Goal: Task Accomplishment & Management: Use online tool/utility

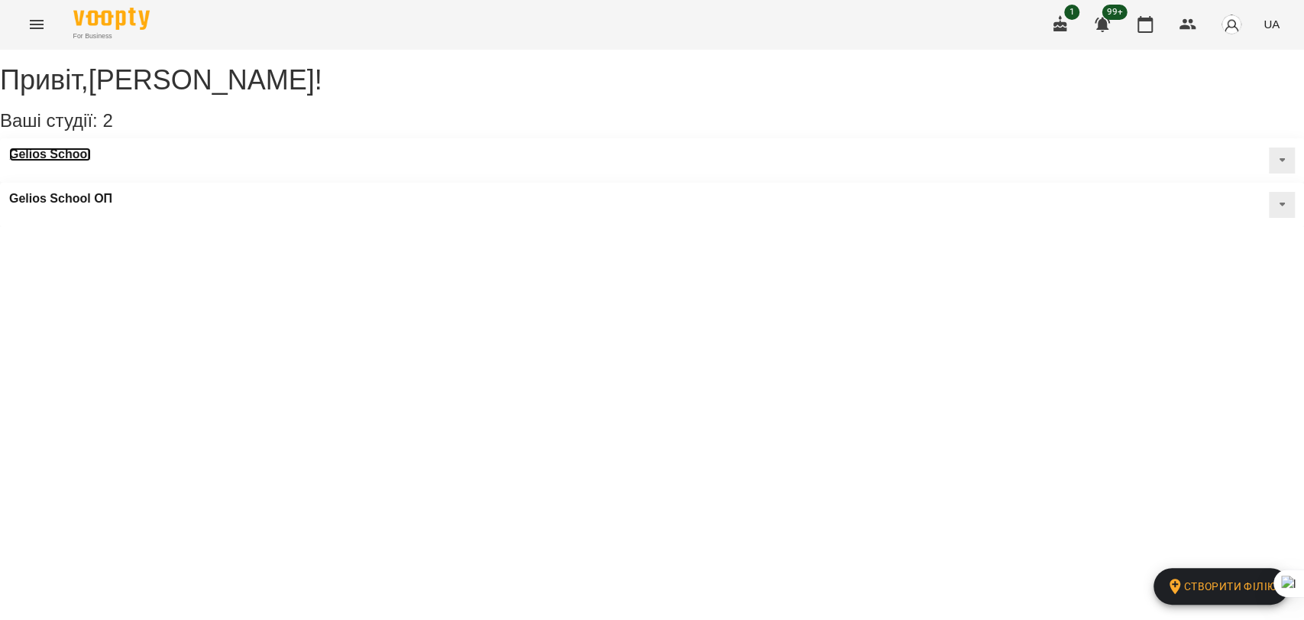
click at [49, 161] on h3 "Gelios School" at bounding box center [50, 154] width 82 height 14
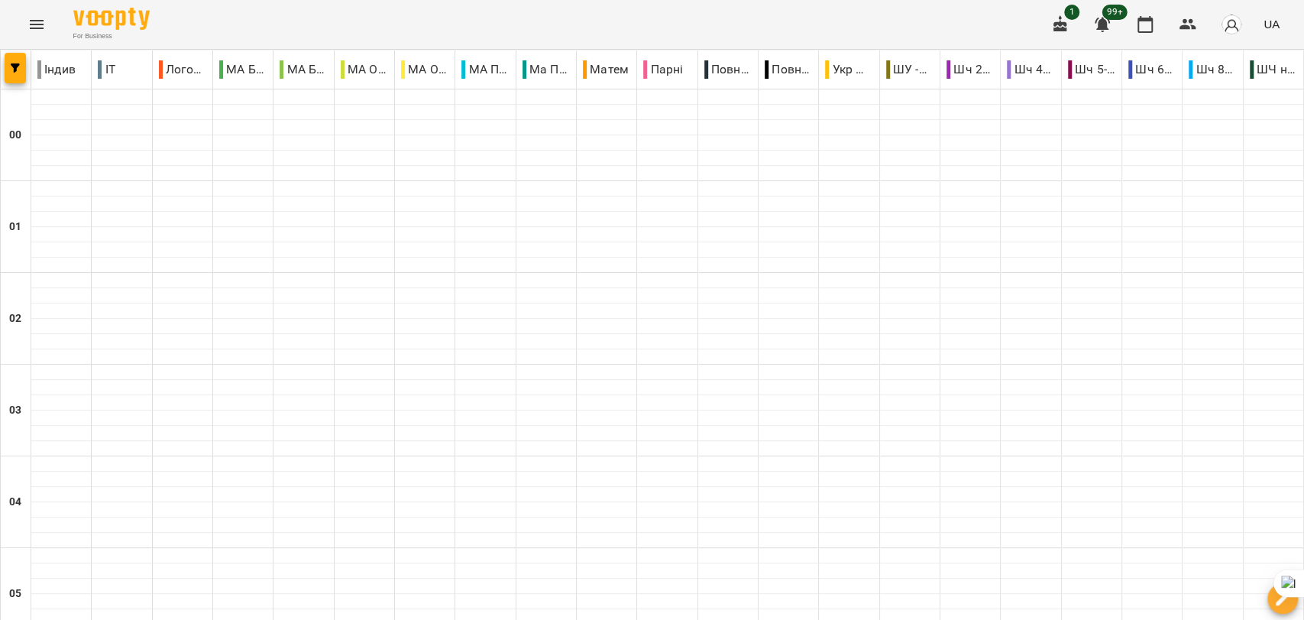
click at [36, 24] on icon "Menu" at bounding box center [37, 24] width 14 height 9
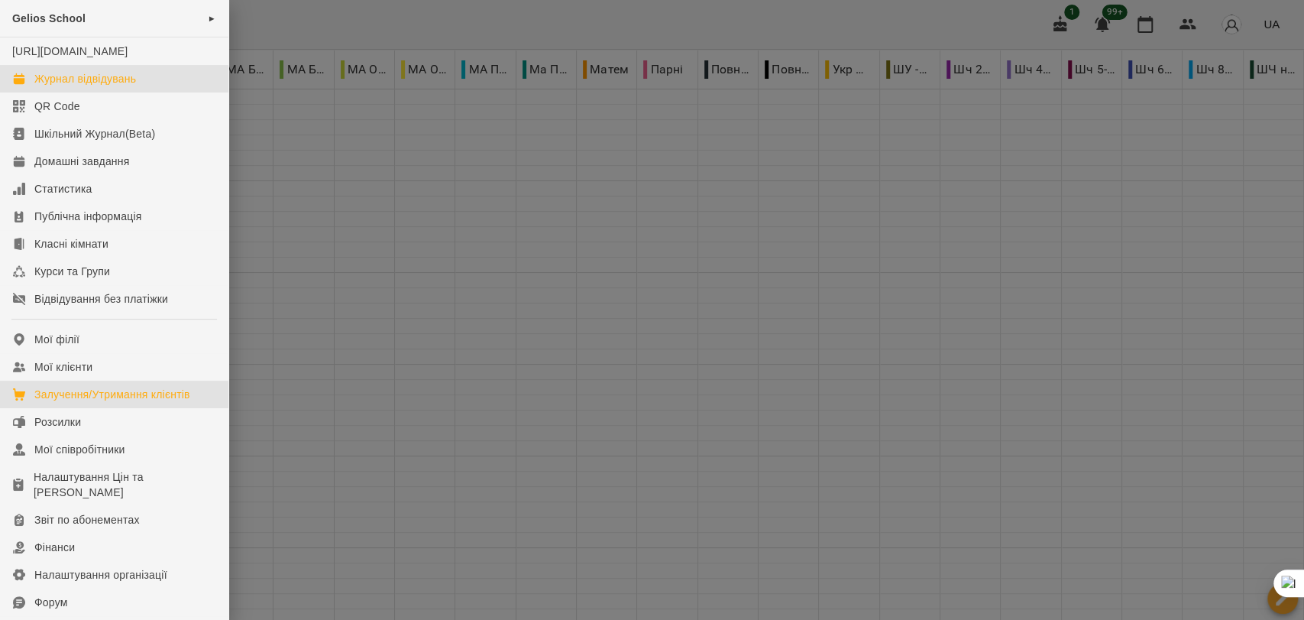
click at [57, 402] on div "Залучення/Утримання клієнтів" at bounding box center [112, 394] width 156 height 15
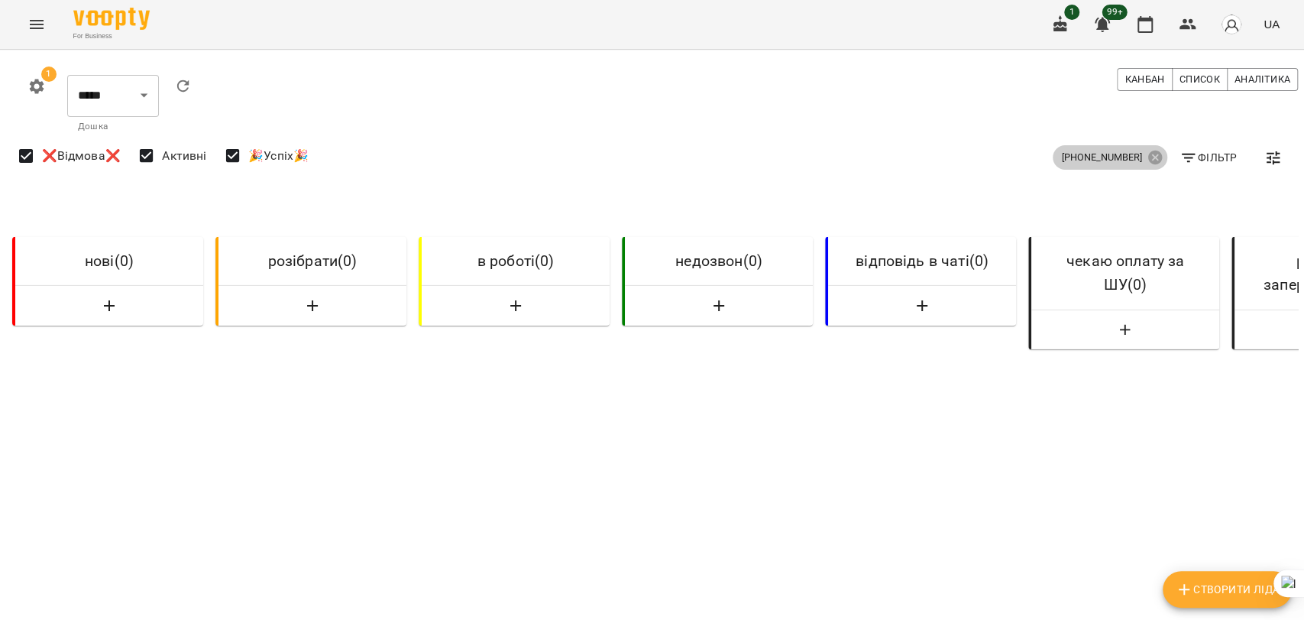
click at [1147, 155] on icon at bounding box center [1155, 157] width 17 height 17
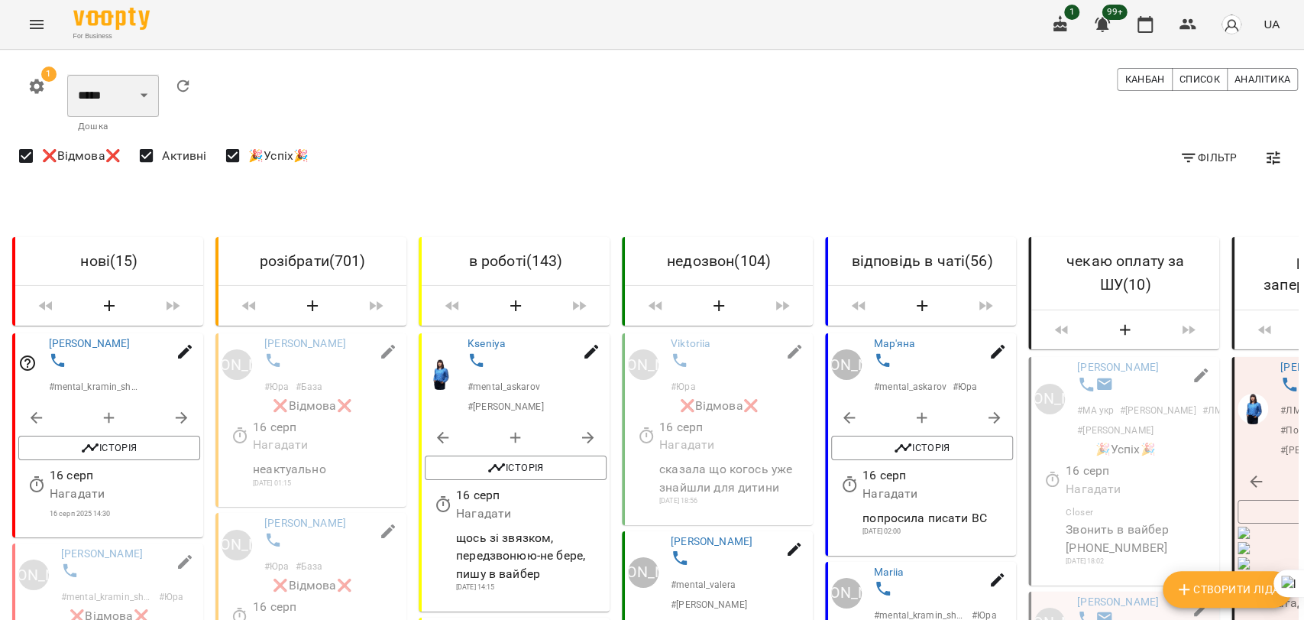
click at [92, 95] on select "***** ******** ****** ********" at bounding box center [113, 95] width 92 height 43
click at [67, 74] on select "***** ******** ****** ********" at bounding box center [113, 95] width 92 height 43
click at [1189, 165] on span "Фільтр" at bounding box center [1207, 157] width 57 height 18
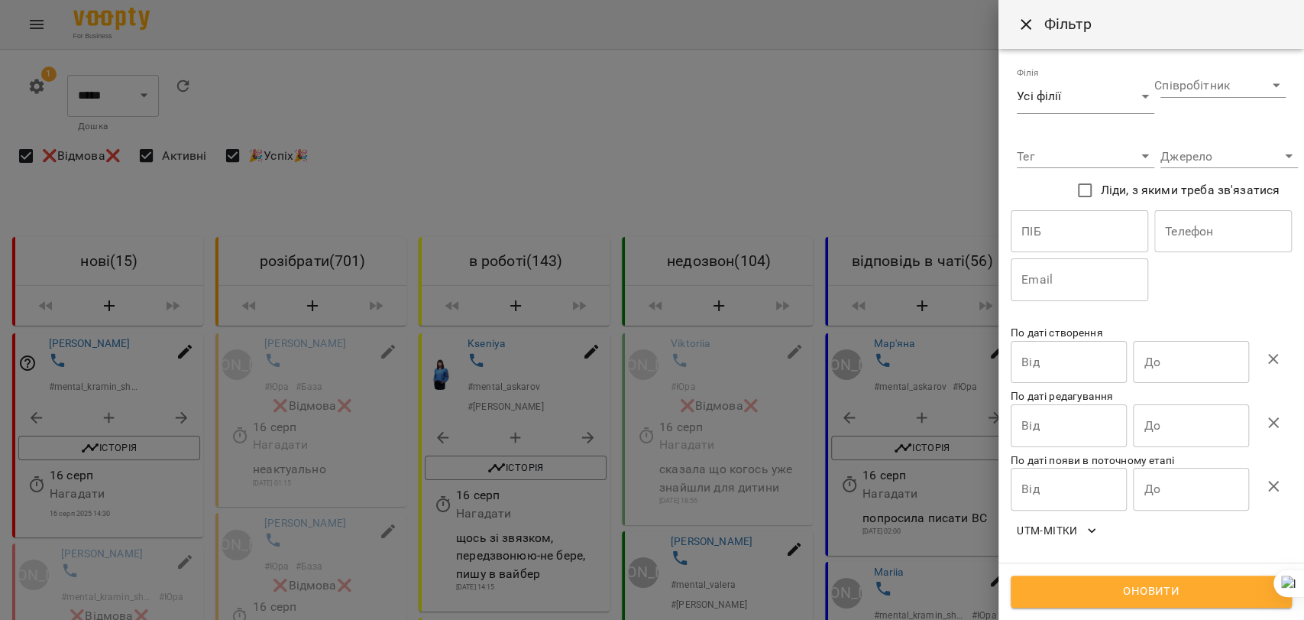
click at [1063, 372] on input "Від" at bounding box center [1069, 362] width 116 height 43
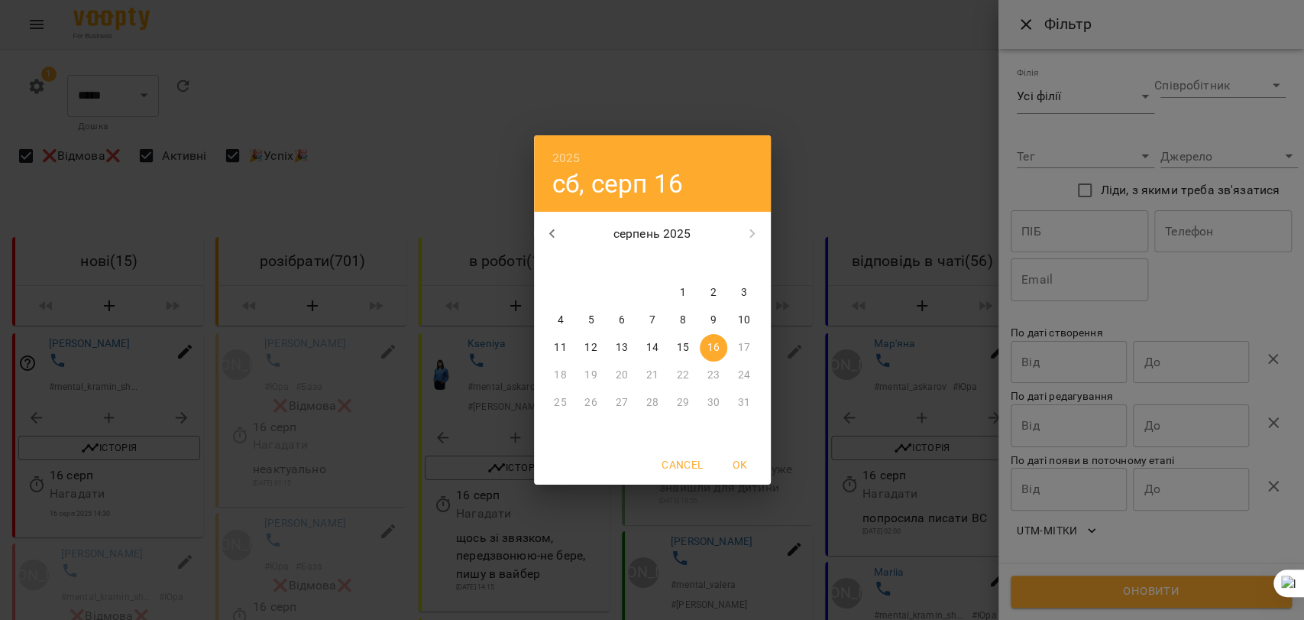
drag, startPoint x: 653, startPoint y: 354, endPoint x: 1170, endPoint y: 381, distance: 517.9
click at [653, 354] on p "14" at bounding box center [651, 347] width 12 height 15
type input "**********"
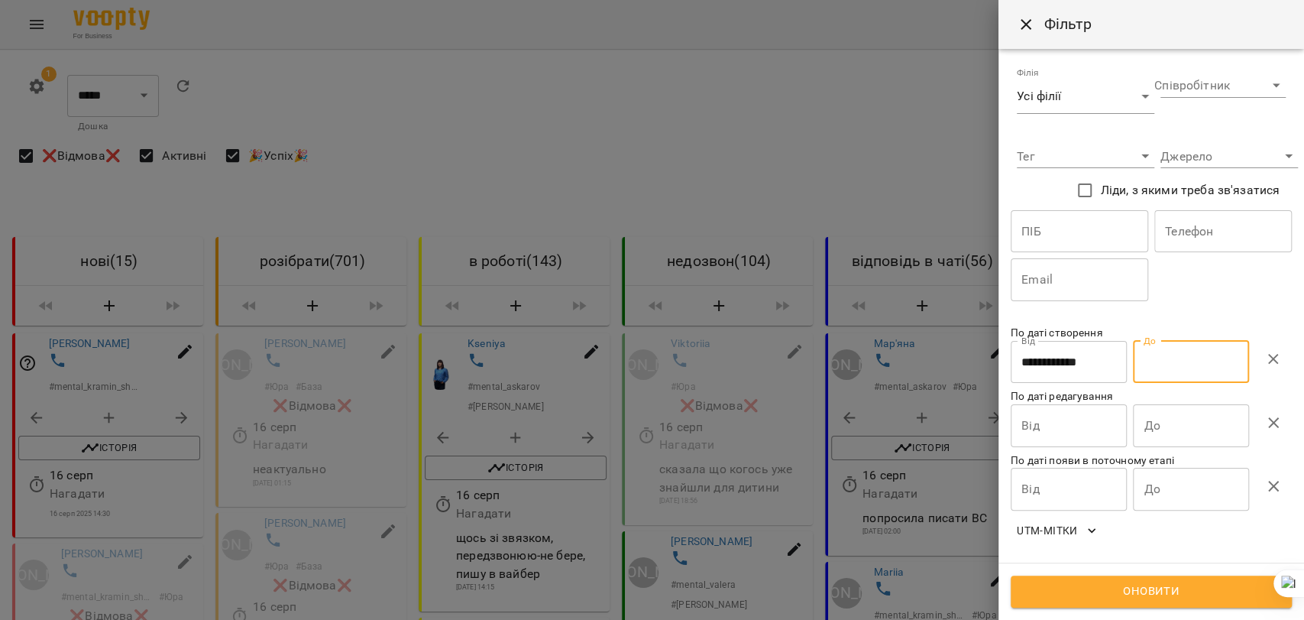
click at [1182, 358] on input "До" at bounding box center [1191, 362] width 116 height 43
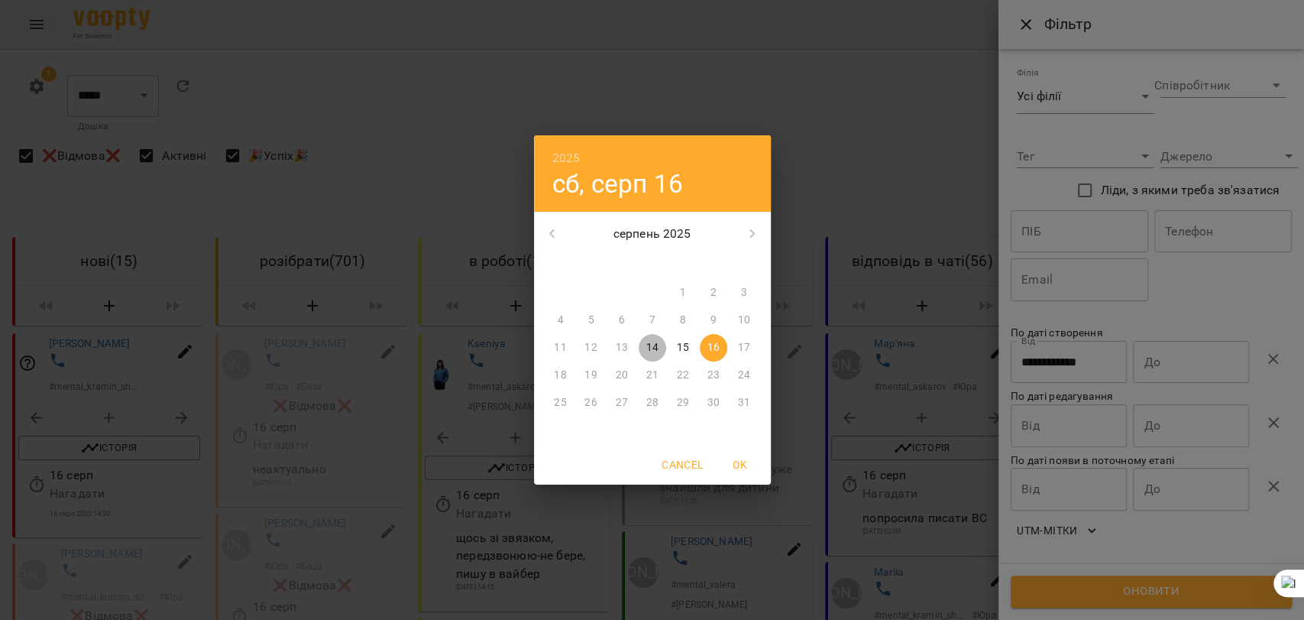
drag, startPoint x: 655, startPoint y: 347, endPoint x: 999, endPoint y: 206, distance: 372.1
click at [655, 346] on p "14" at bounding box center [651, 347] width 12 height 15
type input "**********"
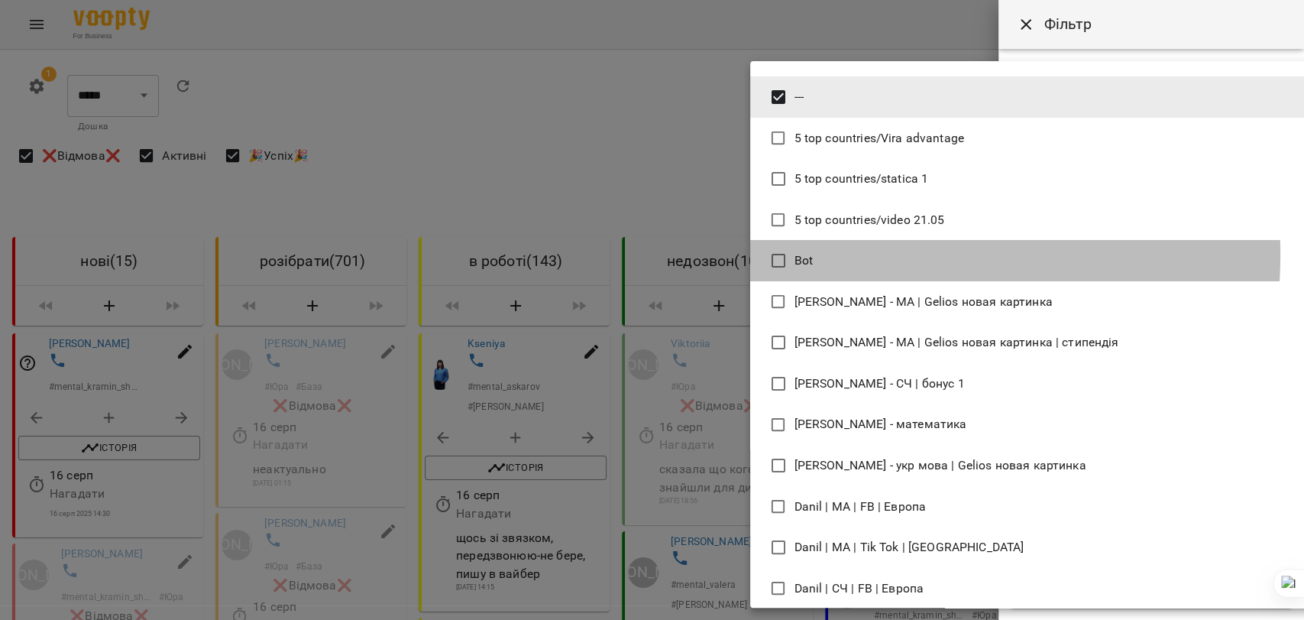
drag, startPoint x: 814, startPoint y: 254, endPoint x: 939, endPoint y: 296, distance: 131.9
click at [813, 254] on li "Bot" at bounding box center [1035, 260] width 571 height 41
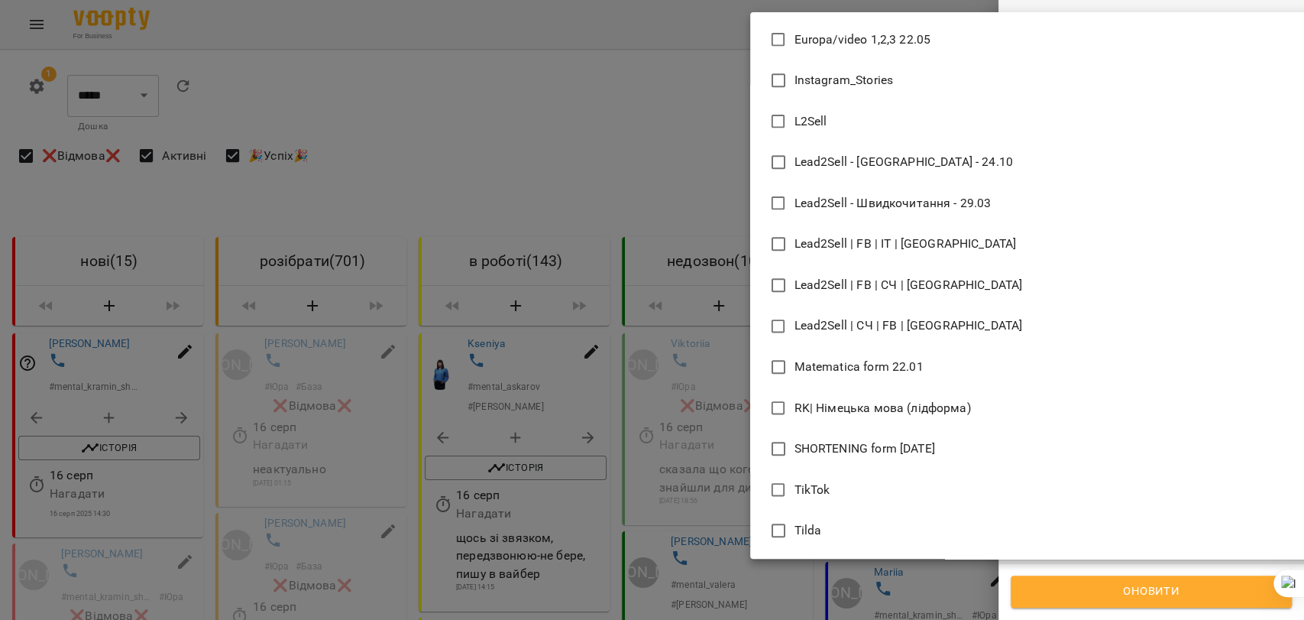
scroll to position [933, 0]
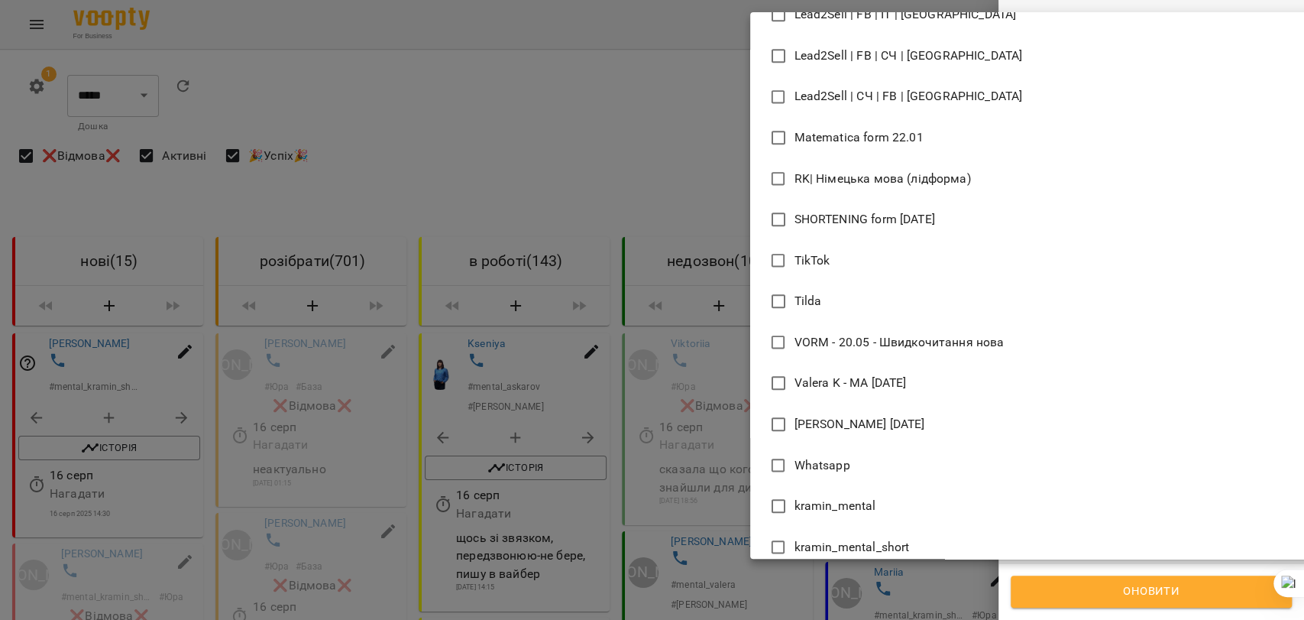
drag, startPoint x: 804, startPoint y: 301, endPoint x: 1027, endPoint y: 493, distance: 294.6
click at [804, 300] on span "Tilda" at bounding box center [808, 301] width 28 height 18
type input "**********"
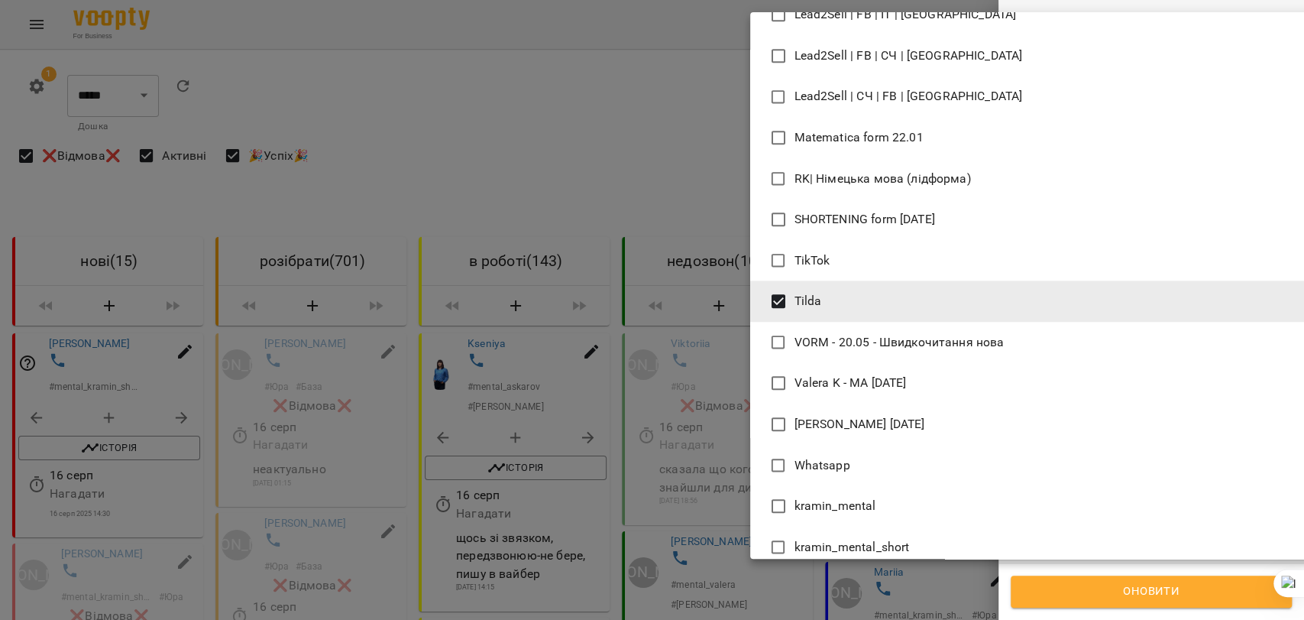
click at [1075, 577] on div at bounding box center [652, 310] width 1304 height 620
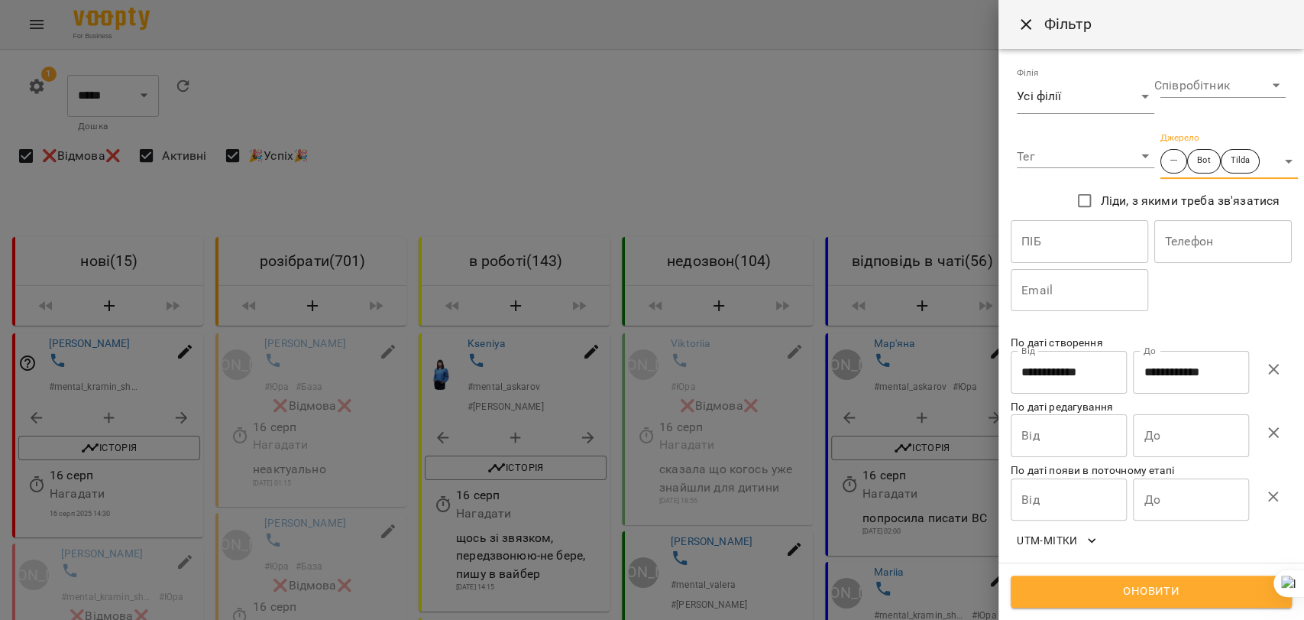
click at [1127, 584] on span "Оновити" at bounding box center [1151, 591] width 248 height 20
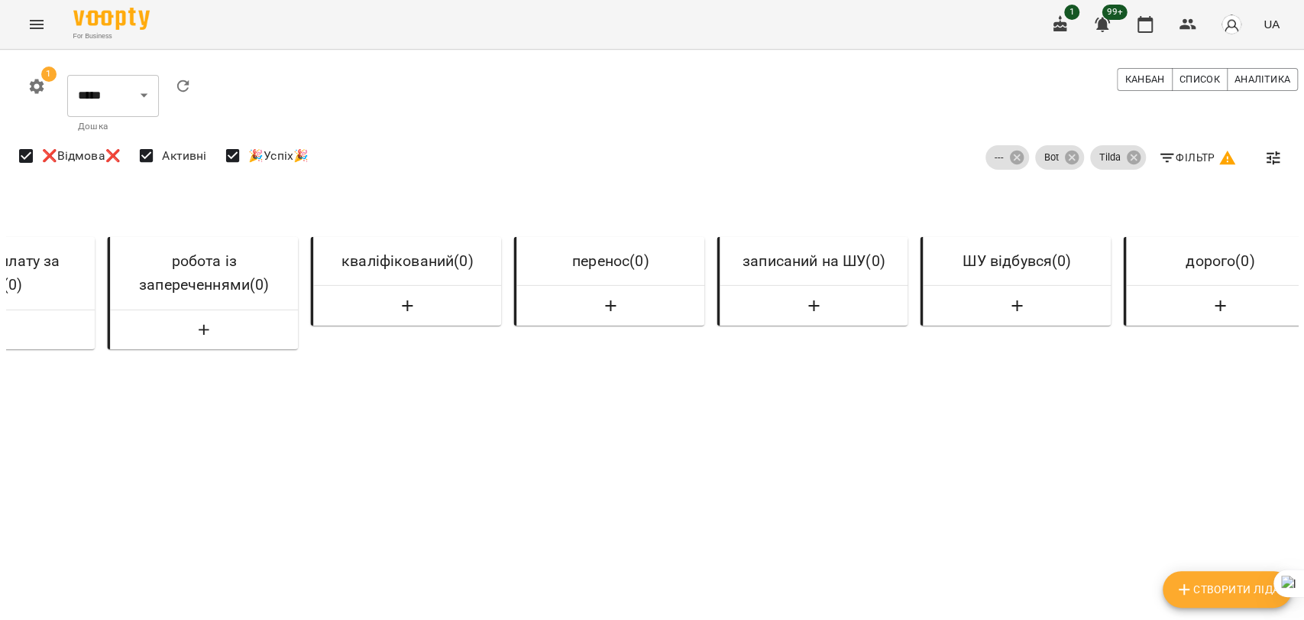
scroll to position [0, 0]
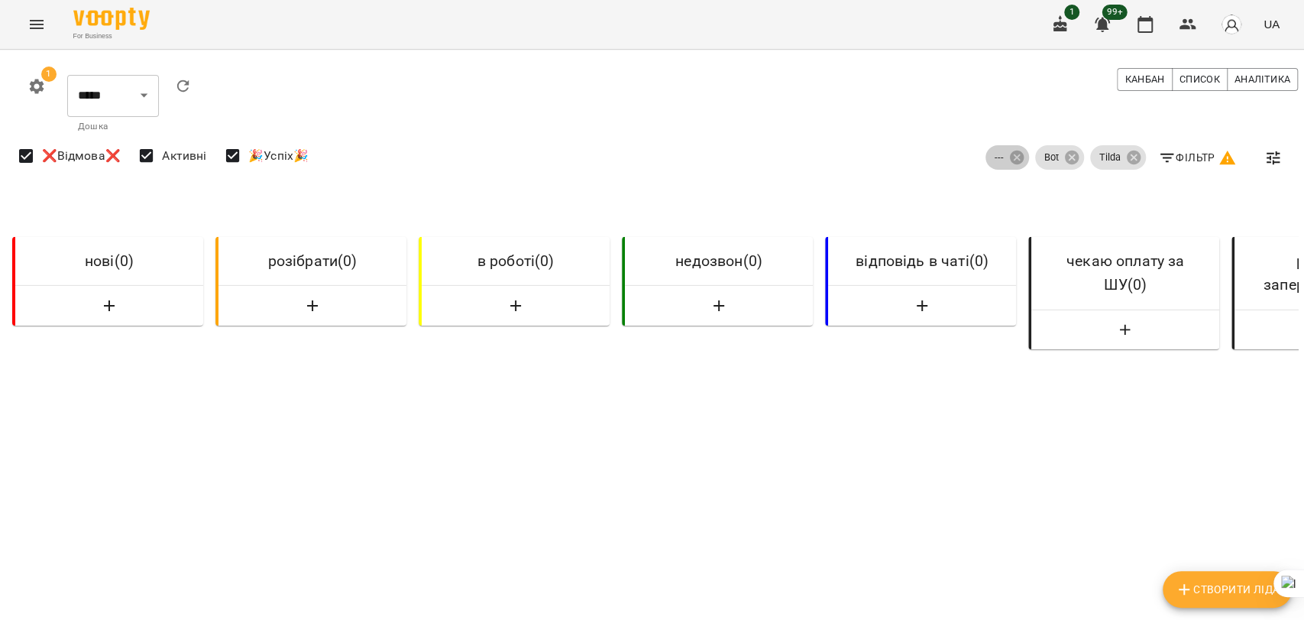
click at [1010, 160] on icon at bounding box center [1016, 157] width 17 height 17
click at [1063, 154] on icon at bounding box center [1071, 157] width 17 height 17
click at [1126, 150] on icon at bounding box center [1133, 157] width 17 height 17
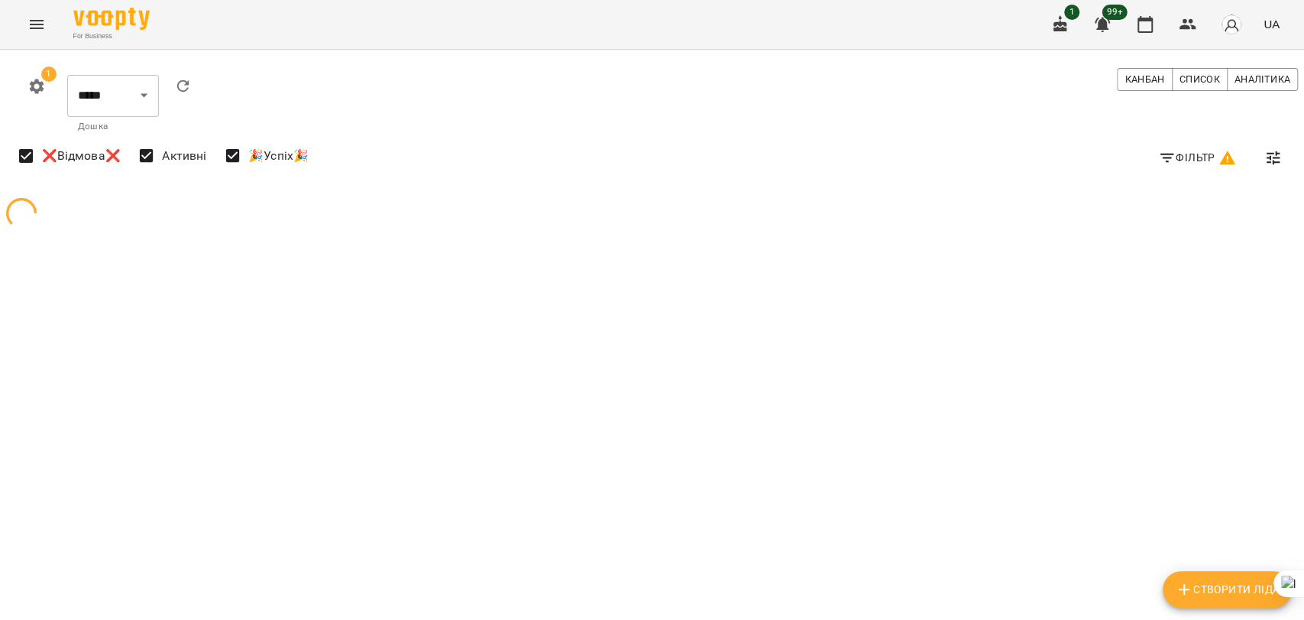
click at [1199, 154] on span "Фільтр" at bounding box center [1197, 157] width 79 height 18
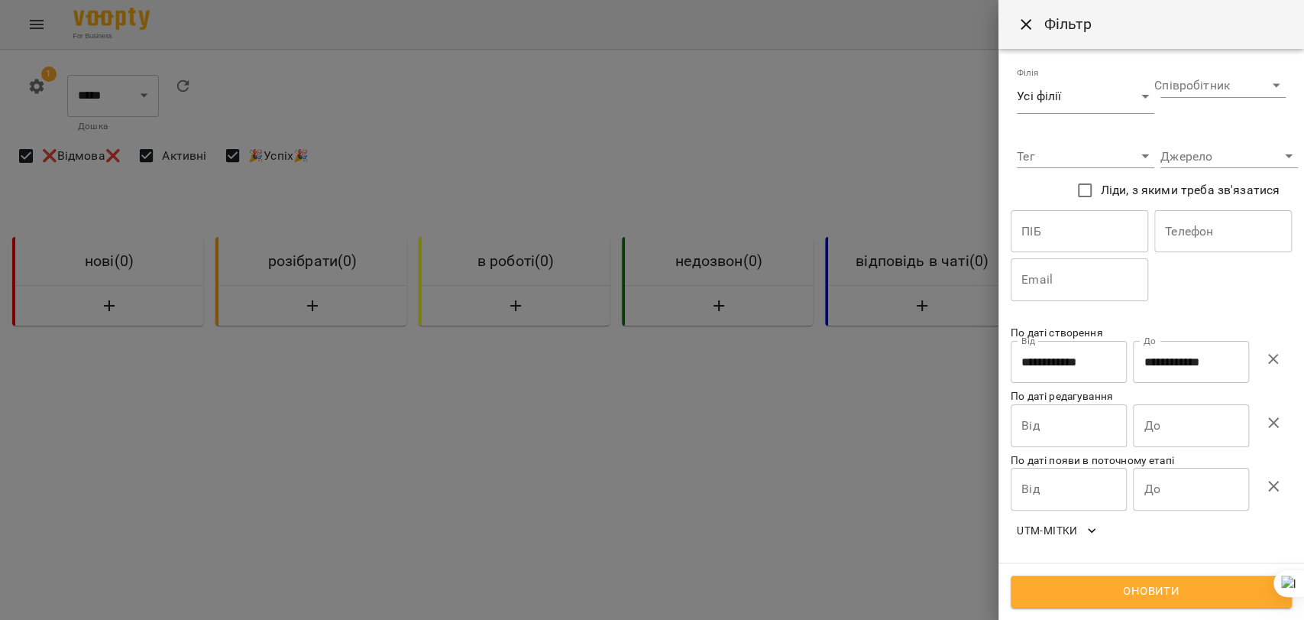
click at [1169, 168] on div "Джерело ​" at bounding box center [1223, 150] width 144 height 55
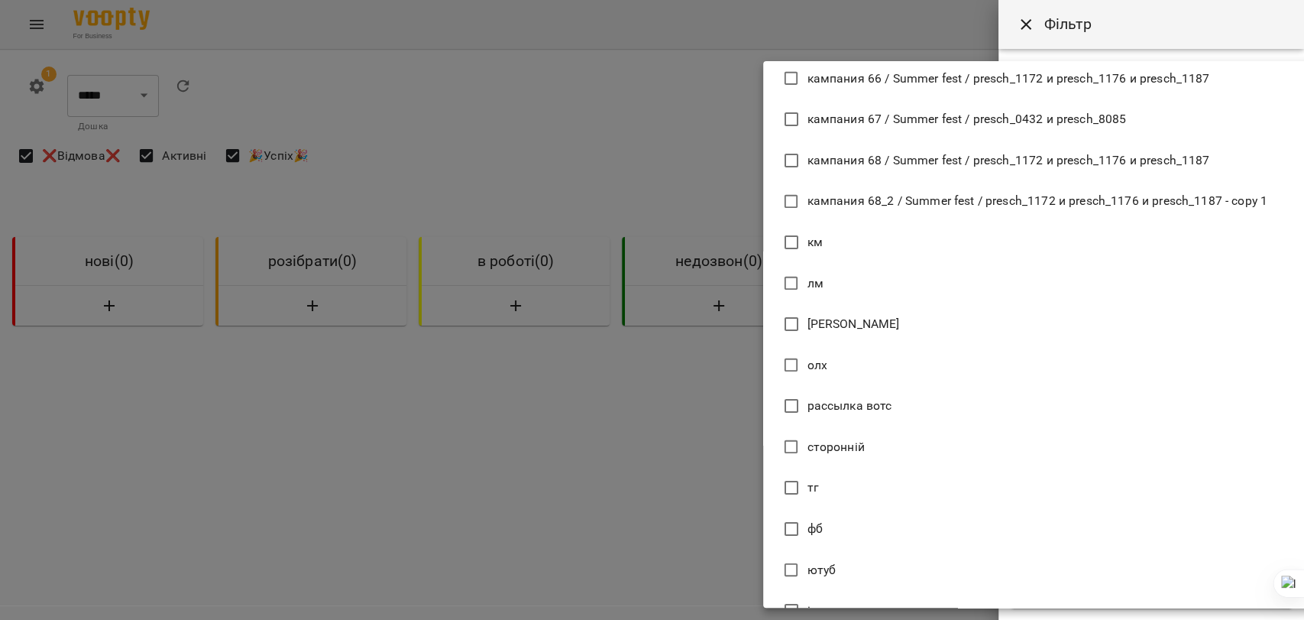
scroll to position [3567, 0]
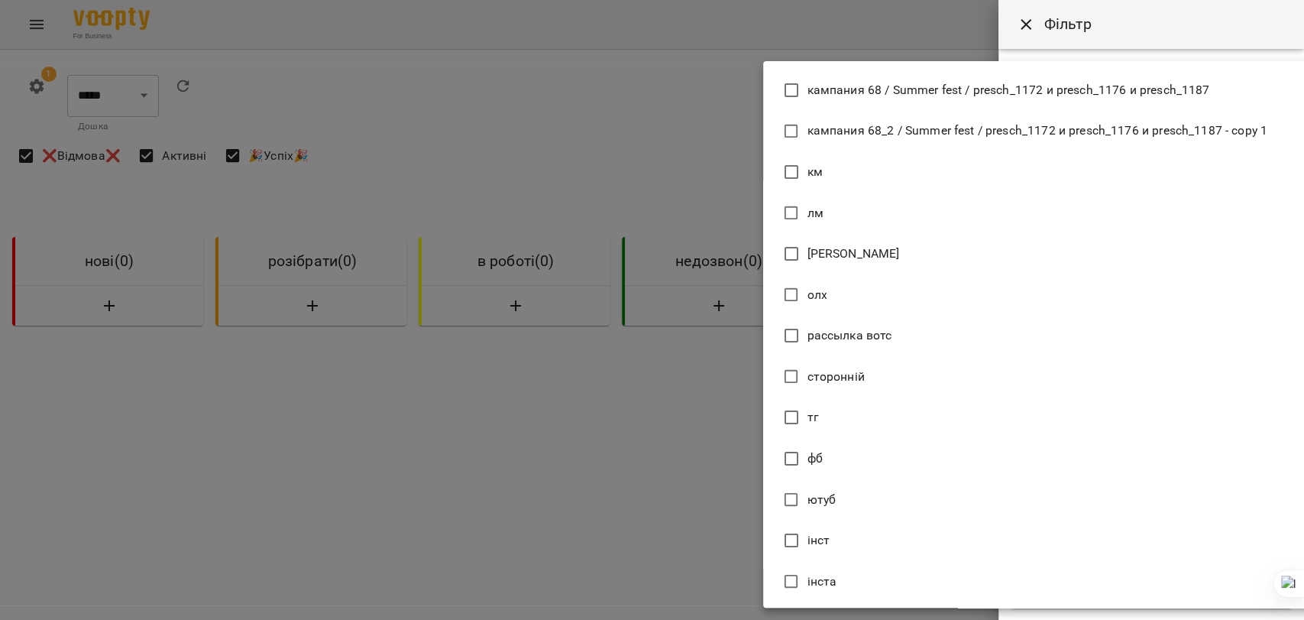
drag, startPoint x: 836, startPoint y: 576, endPoint x: 833, endPoint y: 568, distance: 8.9
click at [836, 576] on span "інста" at bounding box center [822, 581] width 30 height 18
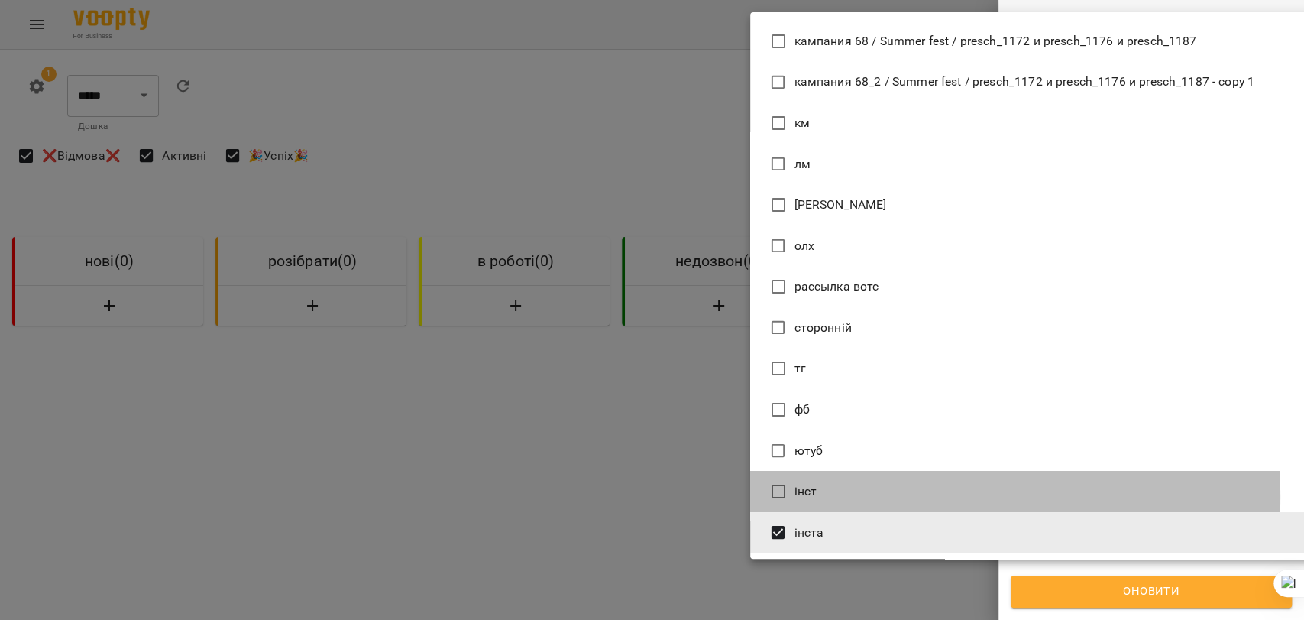
drag, startPoint x: 809, startPoint y: 496, endPoint x: 813, endPoint y: 477, distance: 19.5
click at [809, 495] on span "інст" at bounding box center [805, 491] width 23 height 18
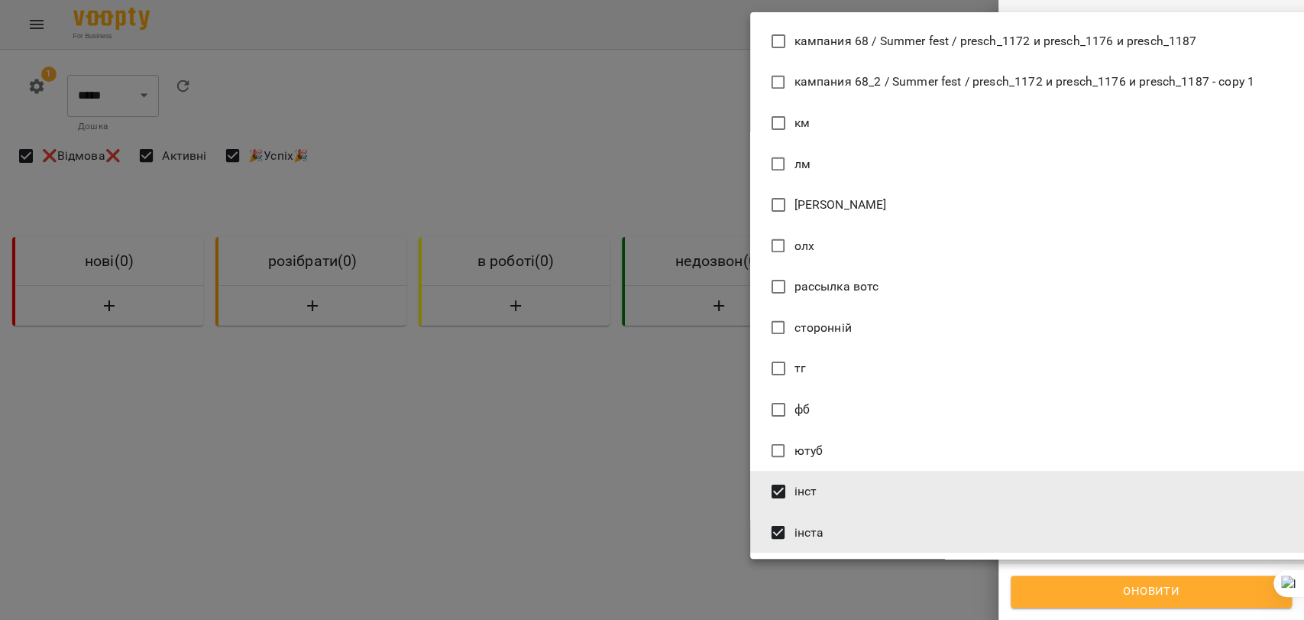
click at [810, 400] on li "фб" at bounding box center [1035, 409] width 571 height 41
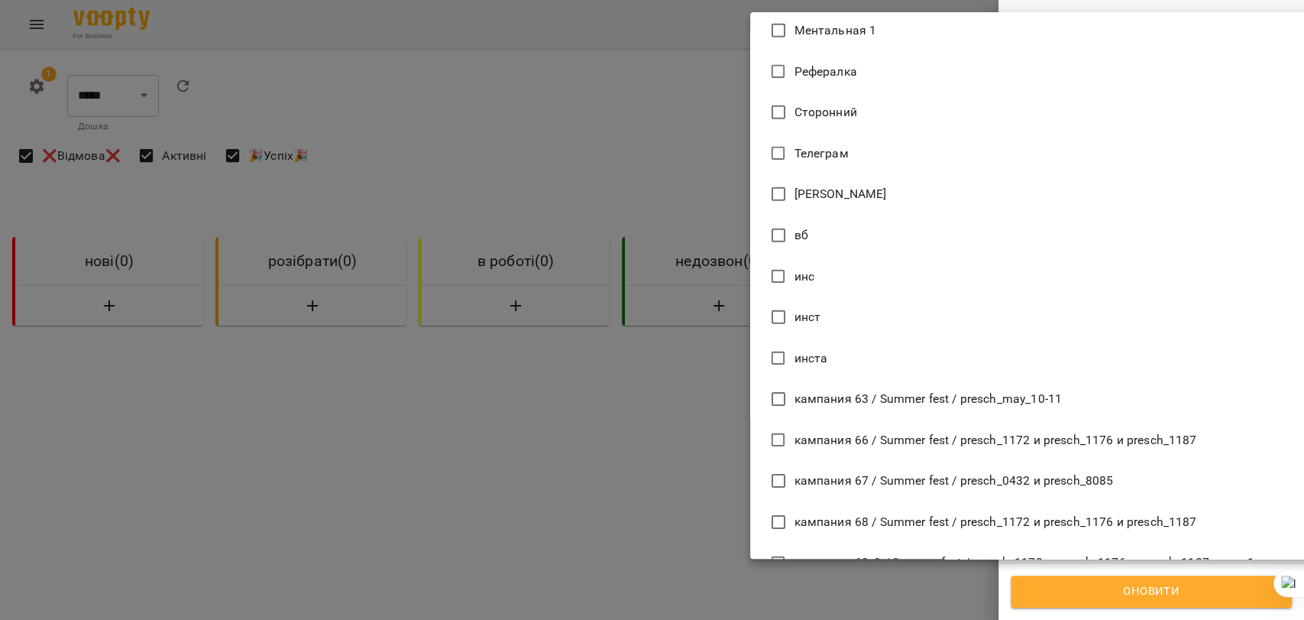
scroll to position [3058, 0]
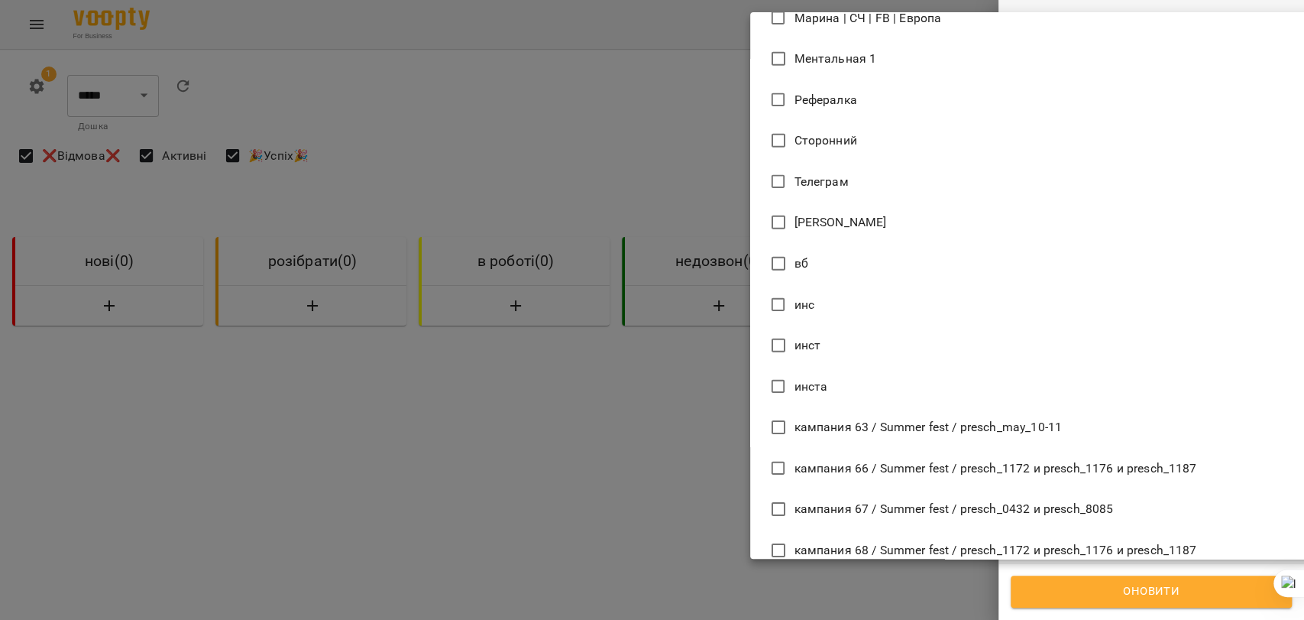
drag, startPoint x: 826, startPoint y: 380, endPoint x: 824, endPoint y: 368, distance: 12.3
click at [826, 379] on span "инста" at bounding box center [811, 386] width 34 height 18
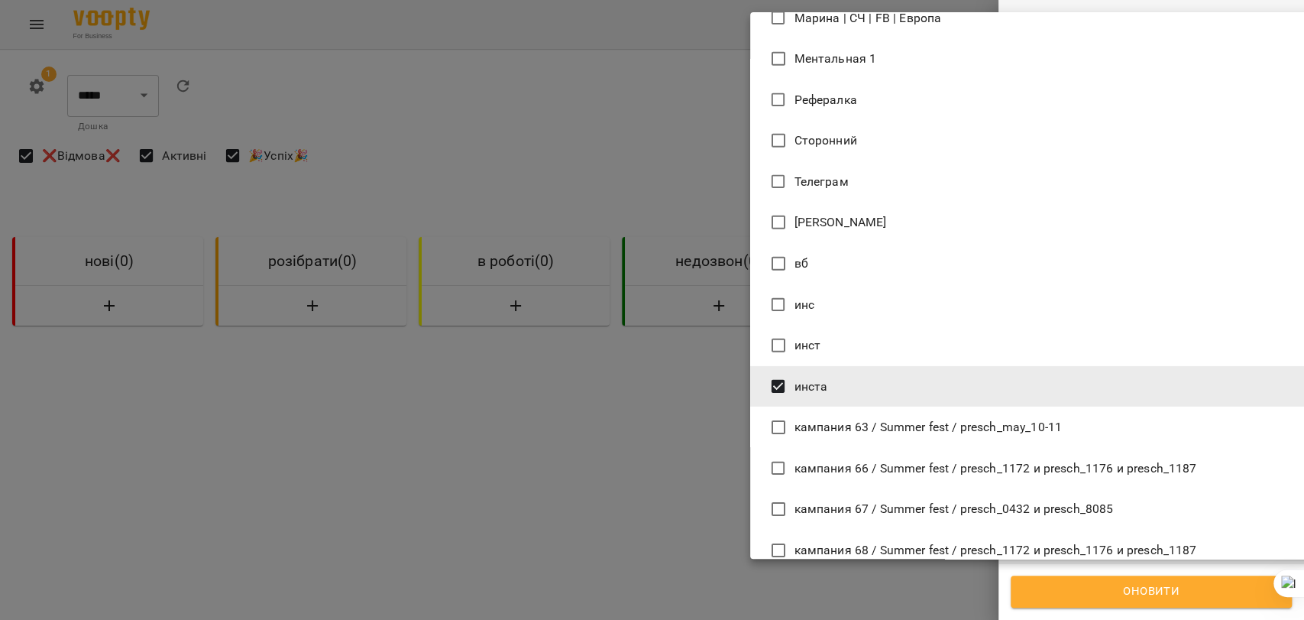
click at [817, 347] on span "инст" at bounding box center [807, 345] width 27 height 18
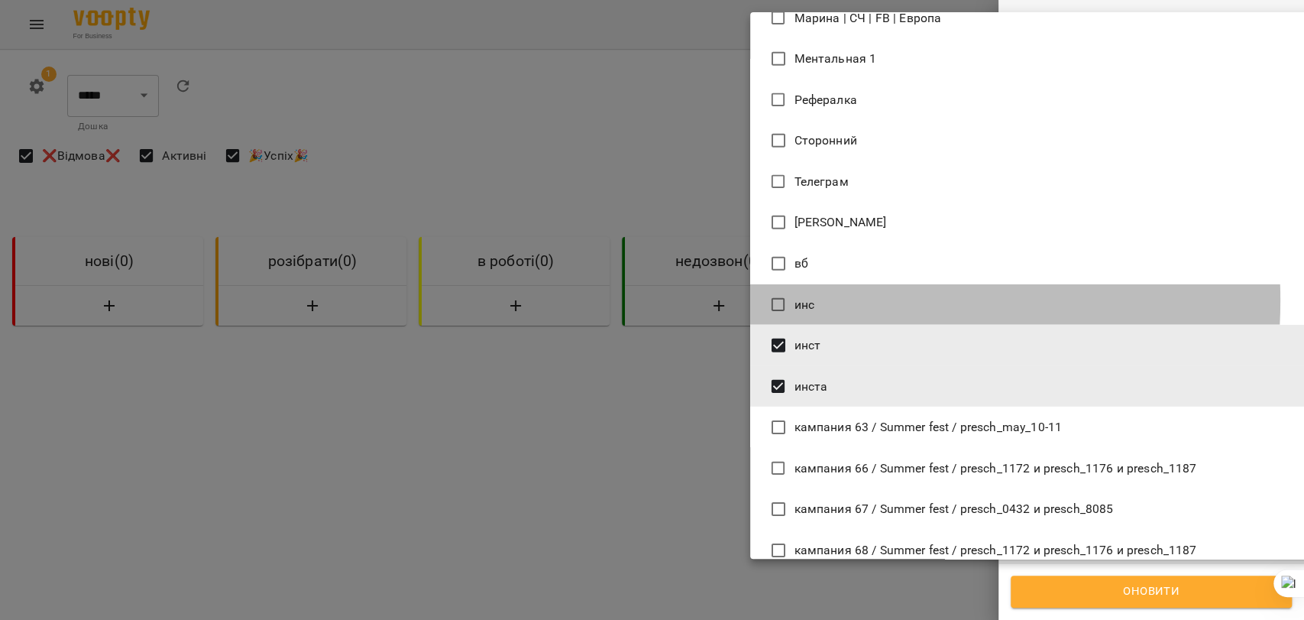
drag, startPoint x: 804, startPoint y: 300, endPoint x: 888, endPoint y: 368, distance: 107.5
click at [805, 300] on span "инс" at bounding box center [804, 305] width 20 height 18
type input "**********"
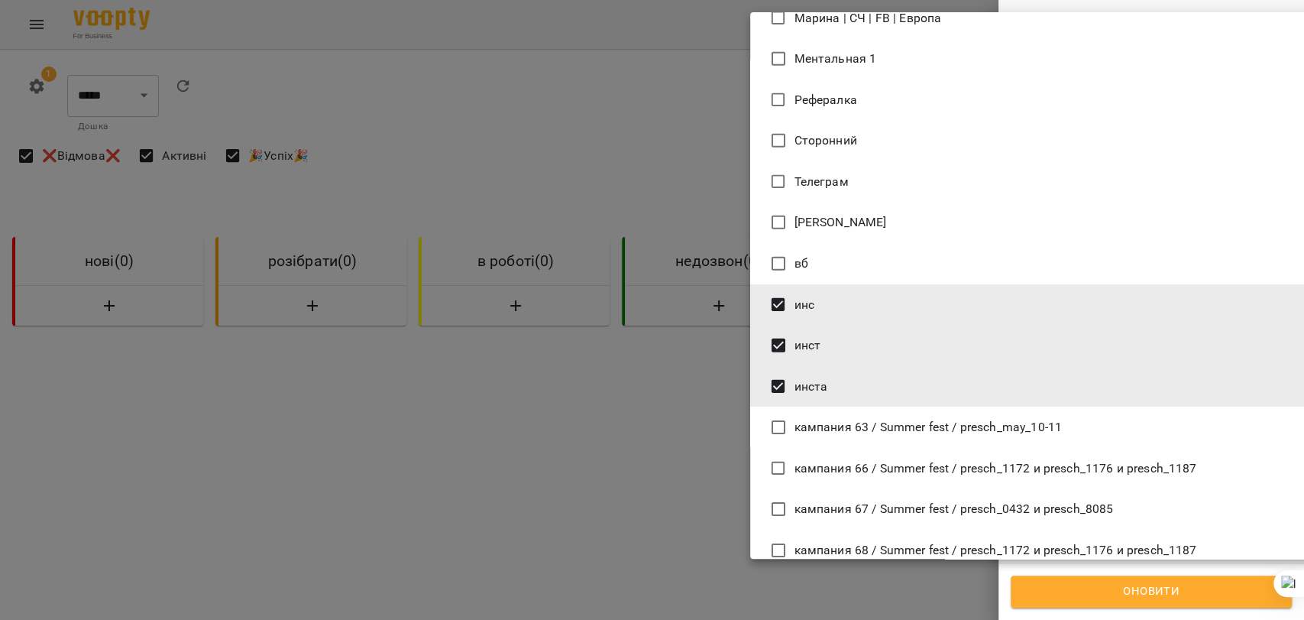
click at [1112, 584] on div at bounding box center [652, 310] width 1304 height 620
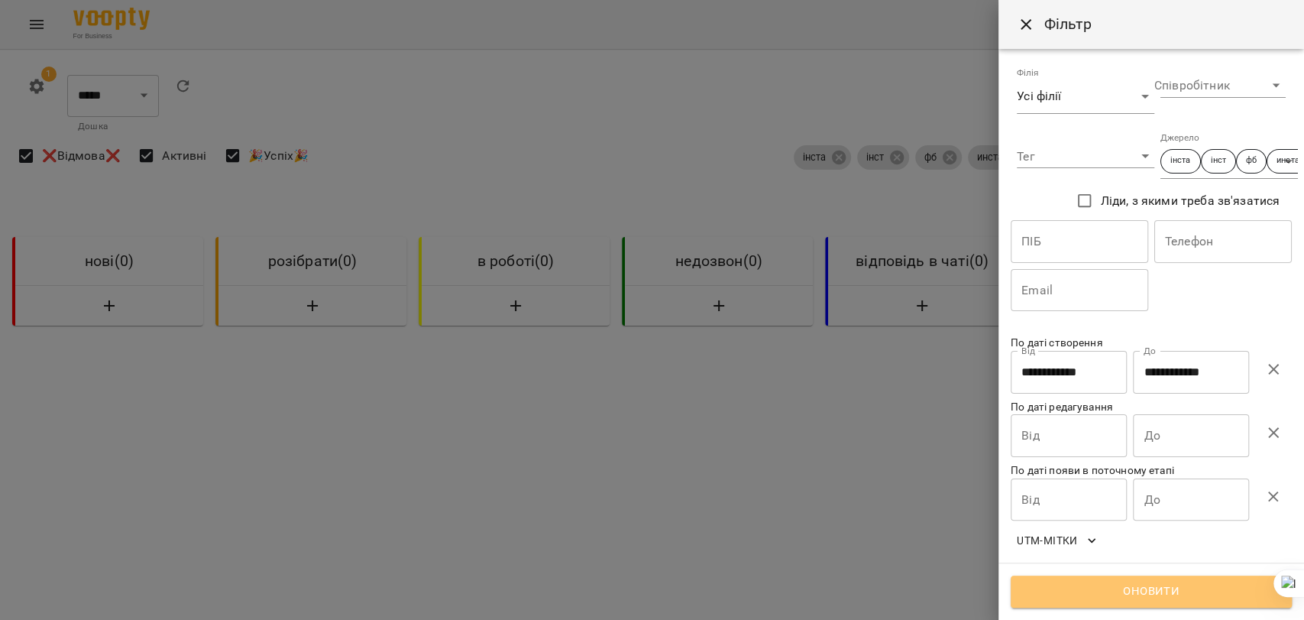
click at [1178, 585] on span "Оновити" at bounding box center [1151, 591] width 248 height 20
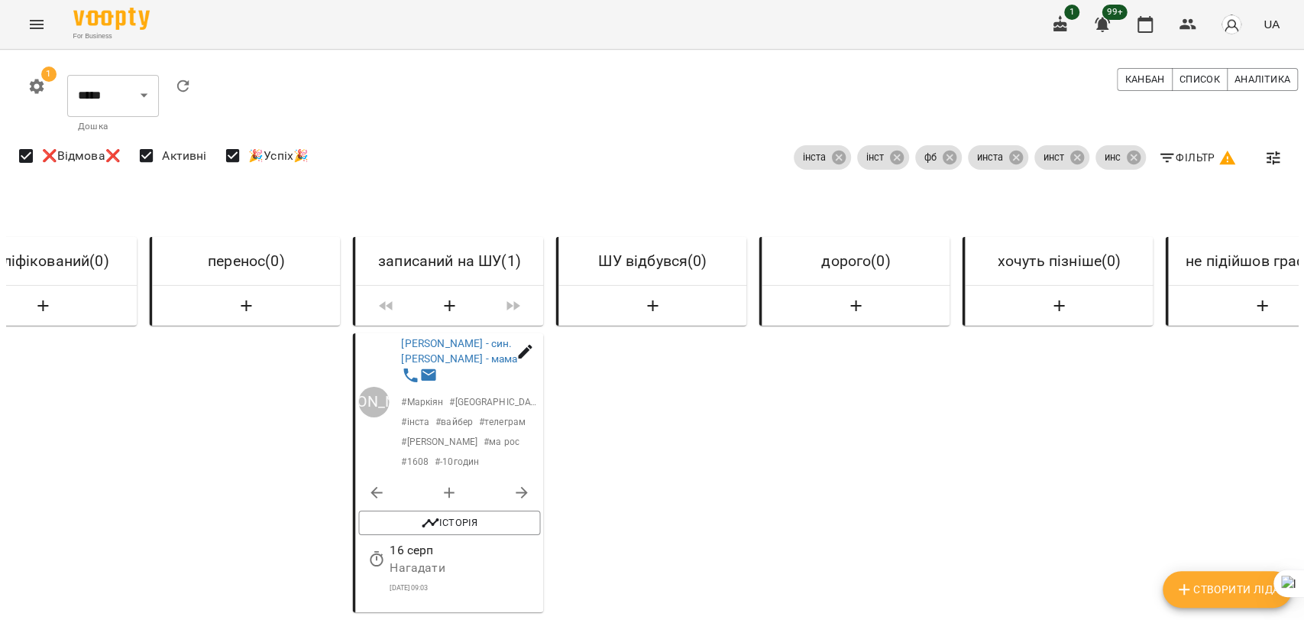
scroll to position [0, 1493]
